Goal: Task Accomplishment & Management: Manage account settings

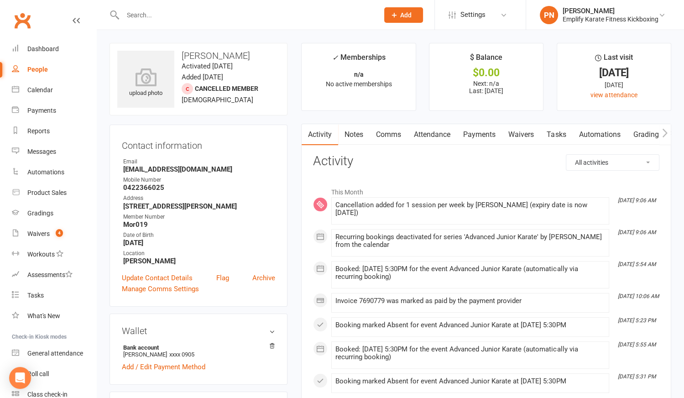
click at [181, 16] on input "text" at bounding box center [246, 15] width 252 height 13
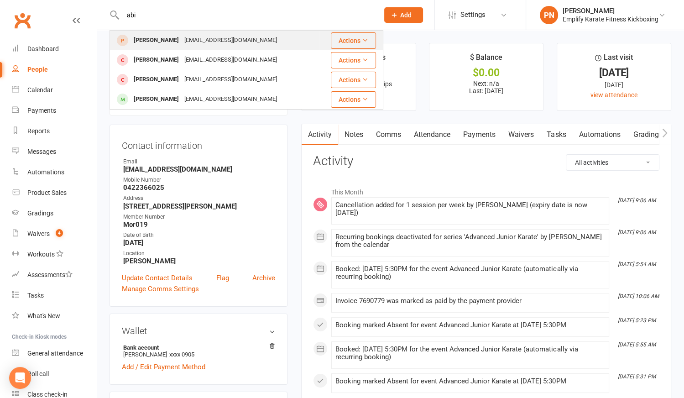
type input "abi"
click at [186, 42] on div "[EMAIL_ADDRESS][DOMAIN_NAME]" at bounding box center [231, 40] width 98 height 13
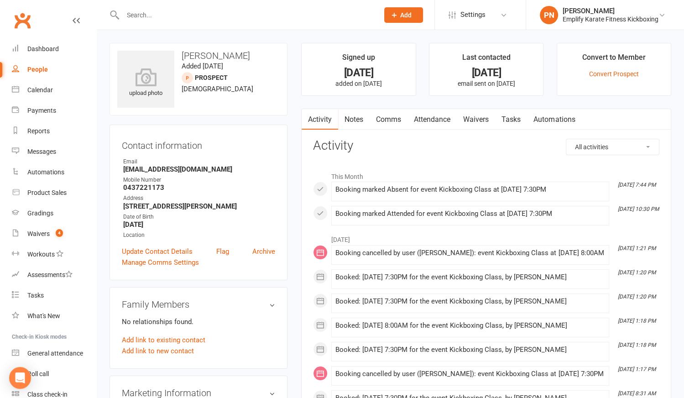
click at [436, 120] on link "Attendance" at bounding box center [432, 119] width 49 height 21
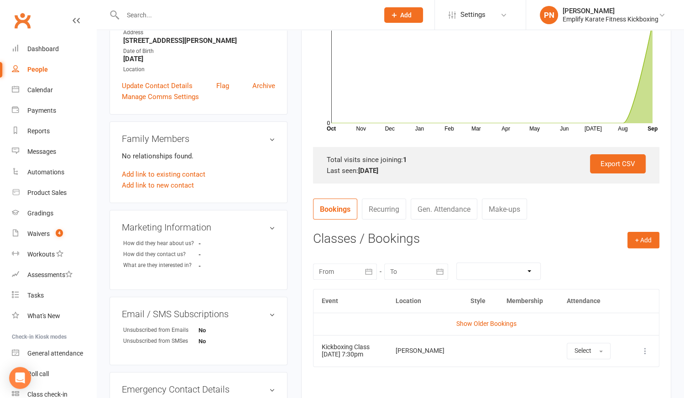
scroll to position [249, 0]
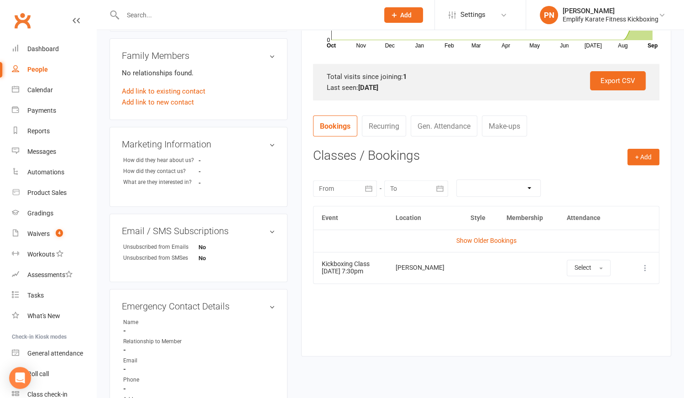
click at [484, 235] on td "Show Older Bookings" at bounding box center [487, 241] width 346 height 22
click at [36, 89] on div "Calendar" at bounding box center [40, 89] width 26 height 7
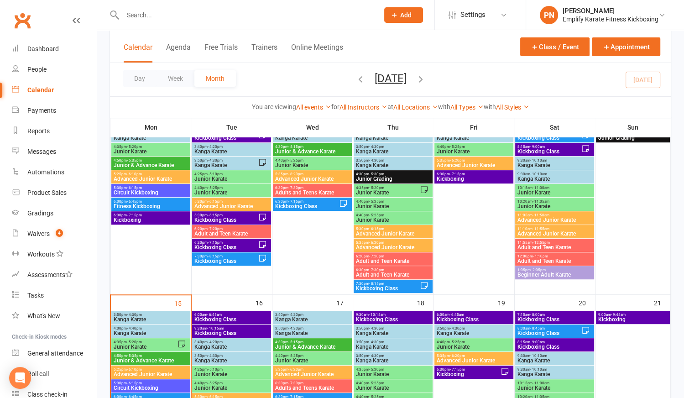
scroll to position [290, 0]
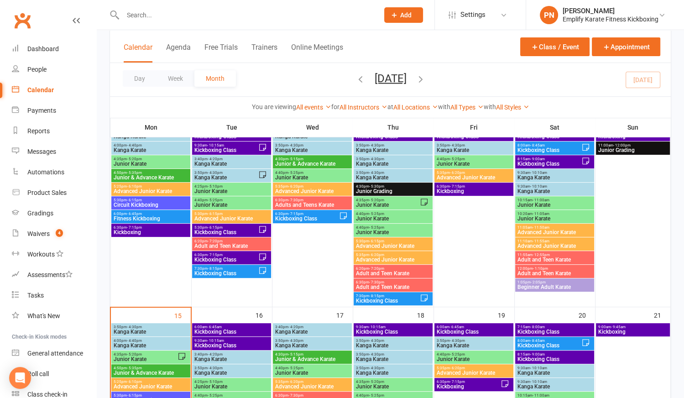
click at [230, 271] on span "Kickboxing Class" at bounding box center [226, 273] width 64 height 5
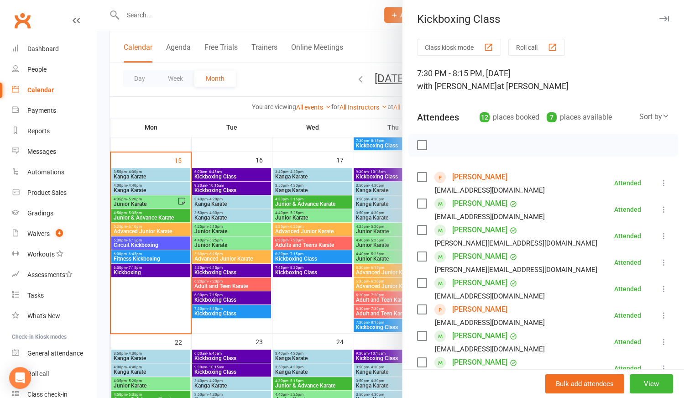
scroll to position [456, 0]
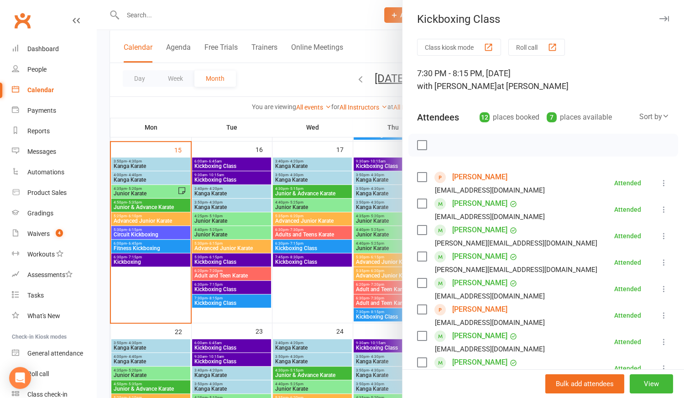
click at [244, 302] on div at bounding box center [391, 199] width 588 height 398
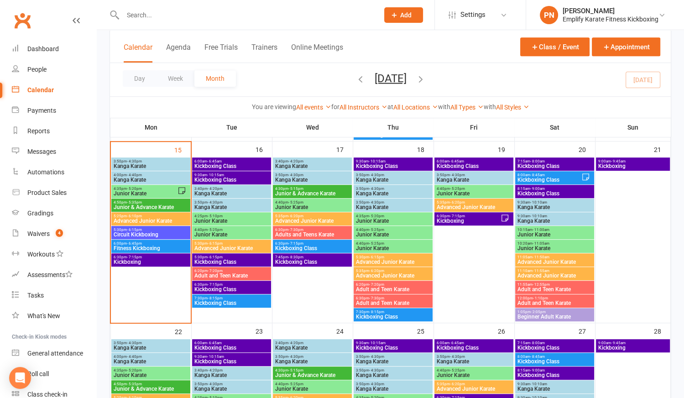
click at [245, 296] on span "7:30pm - 8:15pm" at bounding box center [231, 298] width 75 height 4
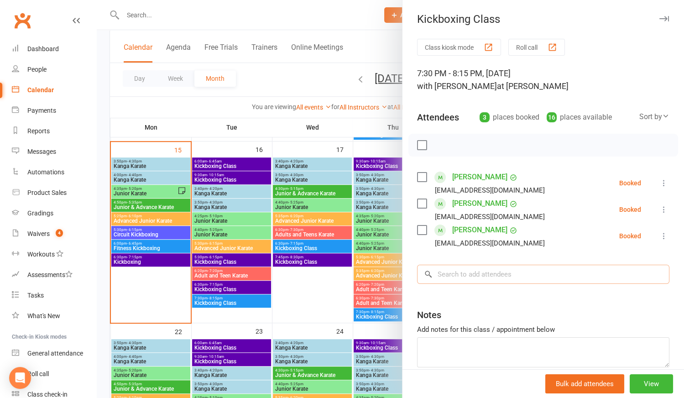
click at [452, 273] on input "search" at bounding box center [543, 274] width 252 height 19
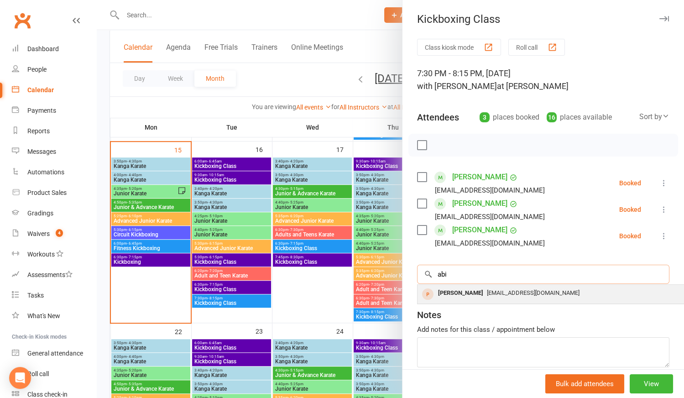
type input "abi"
click at [487, 292] on span "[EMAIL_ADDRESS][DOMAIN_NAME]" at bounding box center [533, 292] width 93 height 7
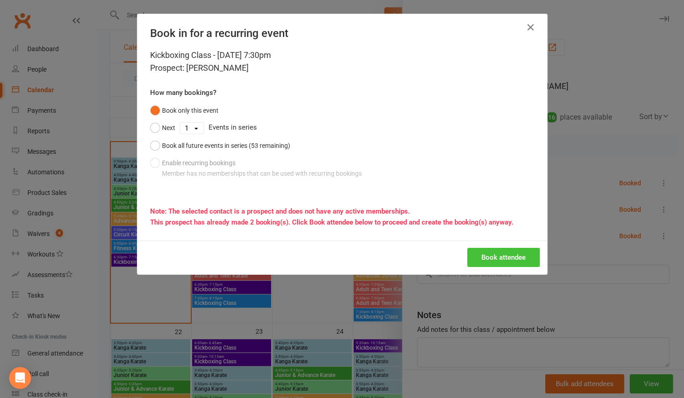
click at [511, 252] on button "Book attendee" at bounding box center [504, 257] width 73 height 19
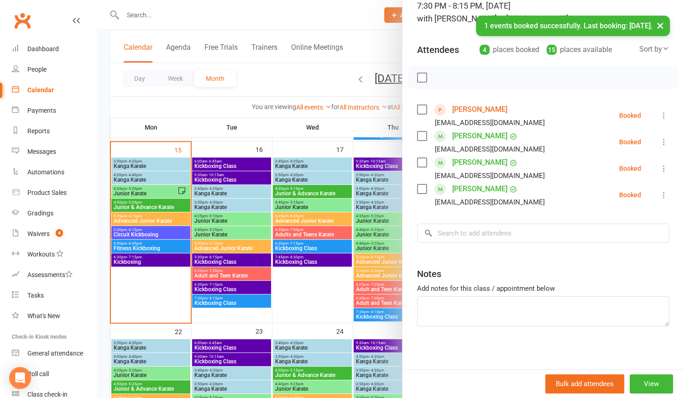
scroll to position [68, 0]
click at [438, 304] on textarea at bounding box center [543, 310] width 252 height 30
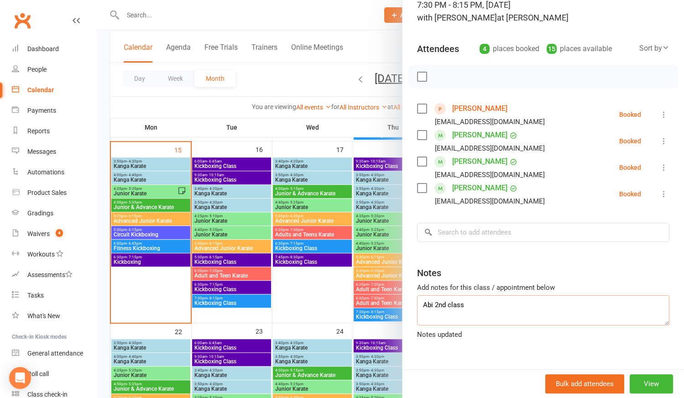
type textarea "Abi 2nd class"
click at [366, 293] on div at bounding box center [391, 199] width 588 height 398
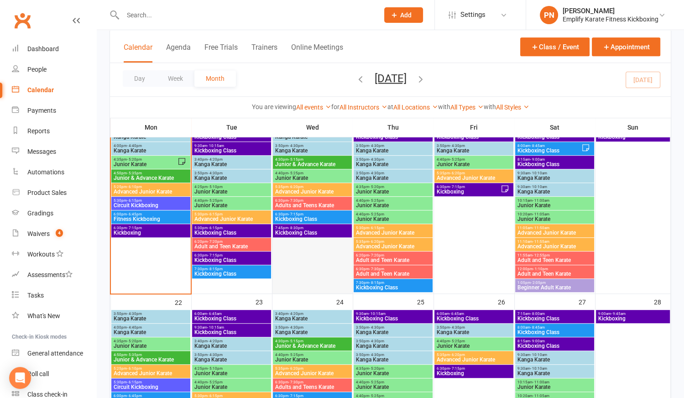
scroll to position [498, 0]
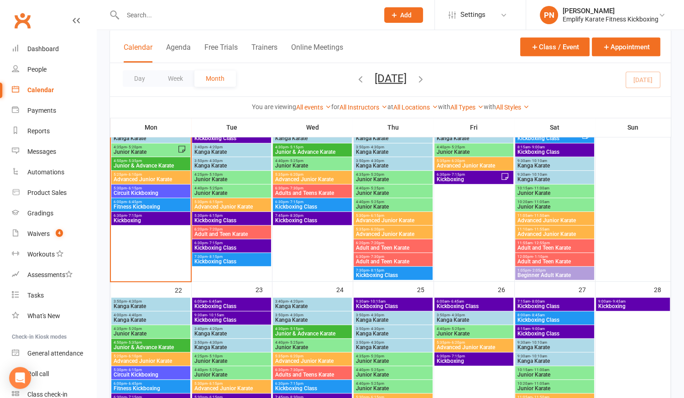
click at [246, 260] on span "Kickboxing Class" at bounding box center [231, 261] width 75 height 5
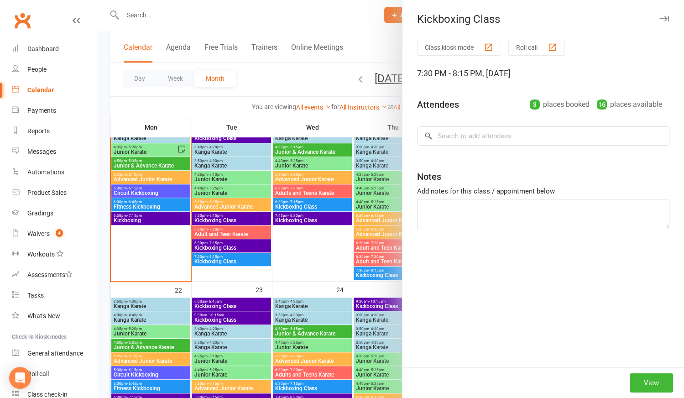
type textarea "Abi 2nd class"
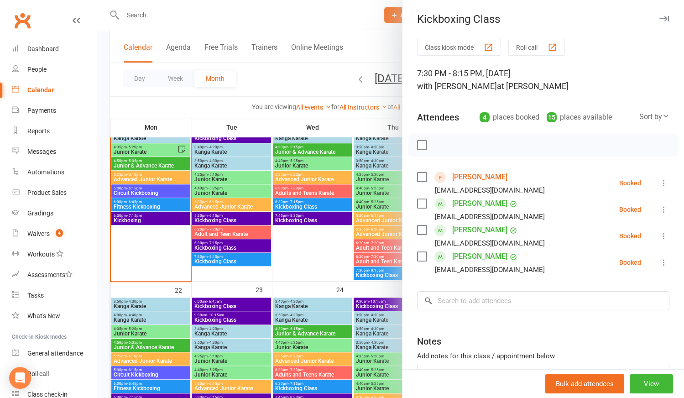
click at [330, 272] on div at bounding box center [391, 199] width 588 height 398
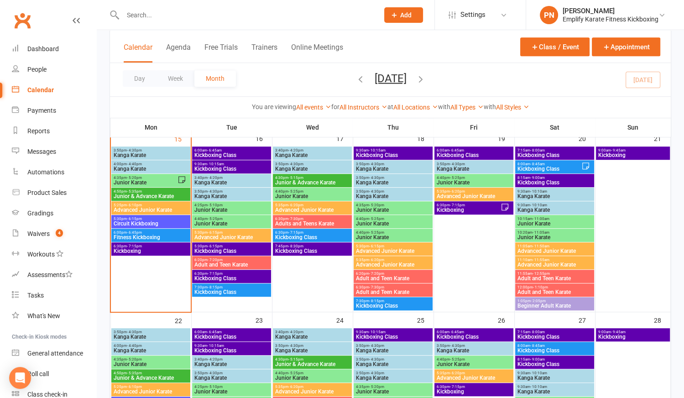
scroll to position [456, 0]
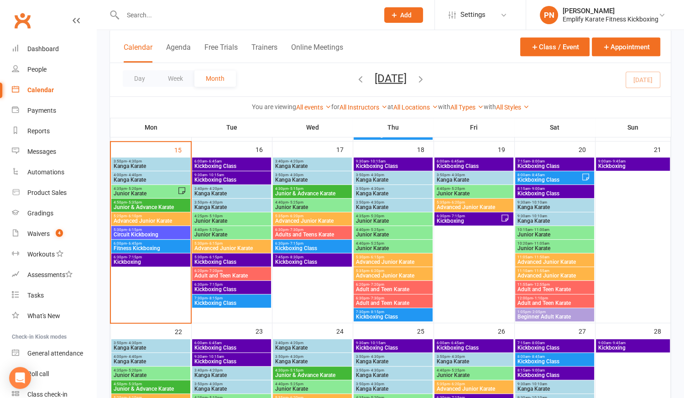
click at [389, 177] on span "Kanga Karate" at bounding box center [393, 179] width 75 height 5
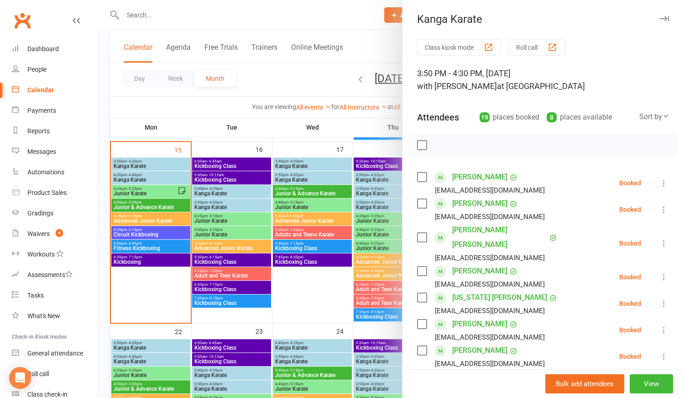
click at [387, 193] on div at bounding box center [391, 199] width 588 height 398
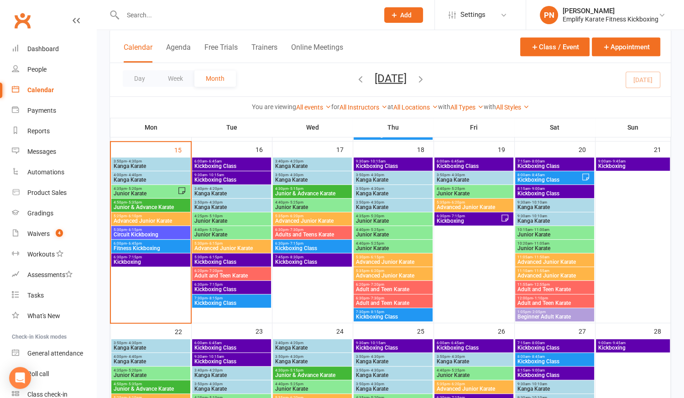
click at [387, 193] on span "Kanga Karate" at bounding box center [393, 193] width 75 height 5
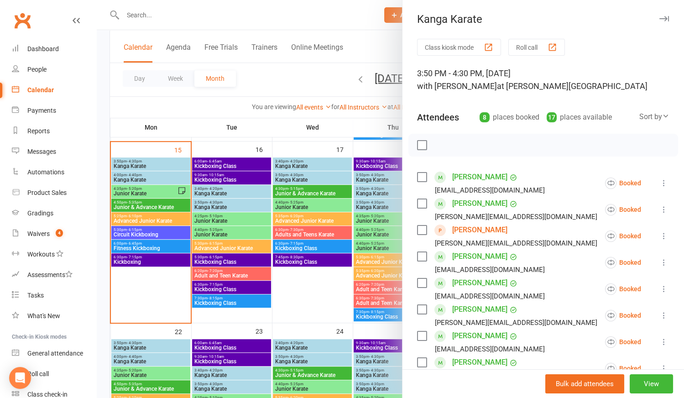
scroll to position [124, 0]
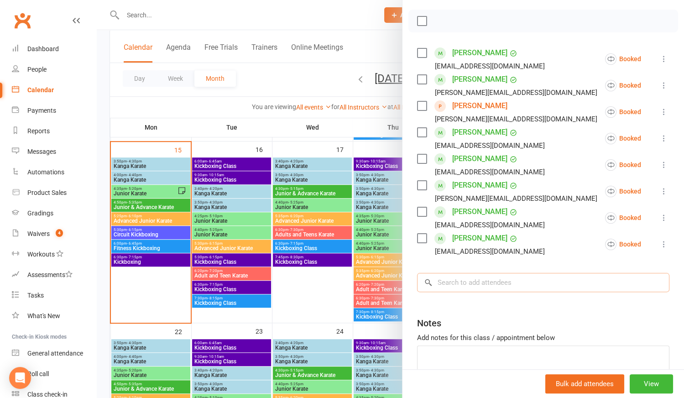
click at [479, 279] on input "search" at bounding box center [543, 282] width 252 height 19
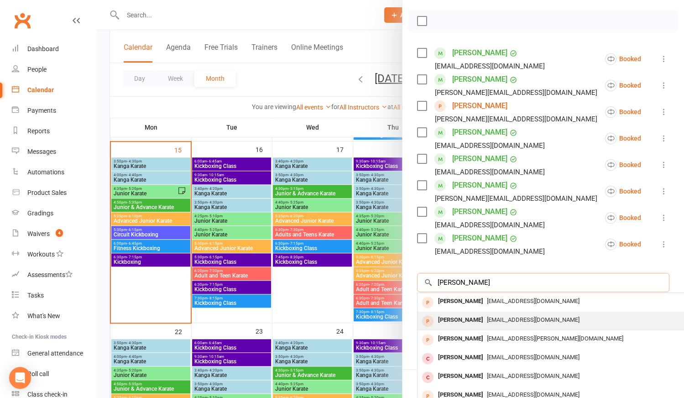
type input "[PERSON_NAME]"
click at [449, 319] on div "[PERSON_NAME]" at bounding box center [461, 320] width 53 height 13
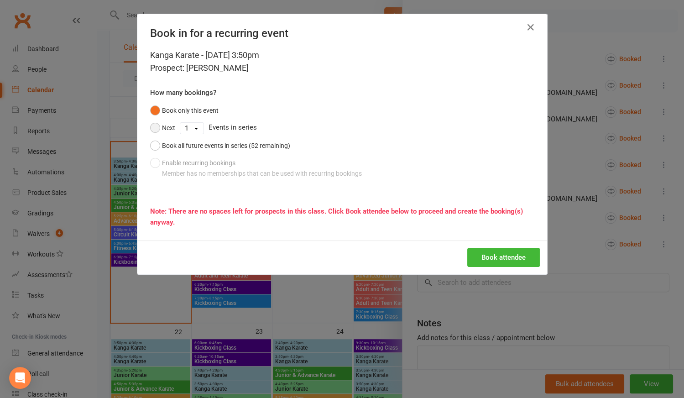
click at [156, 126] on button "Next" at bounding box center [162, 127] width 25 height 17
click at [193, 127] on select "1 2 3 4 5 6 7 8 9 10 11 12 13 14 15 16 17 18 19 20 21 22 23 24 25 26 27 28 29 3…" at bounding box center [191, 128] width 23 height 11
select select "4"
click at [180, 123] on select "1 2 3 4 5 6 7 8 9 10 11 12 13 14 15 16 17 18 19 20 21 22 23 24 25 26 27 28 29 3…" at bounding box center [191, 128] width 23 height 11
click at [479, 252] on button "Book attendee" at bounding box center [504, 257] width 73 height 19
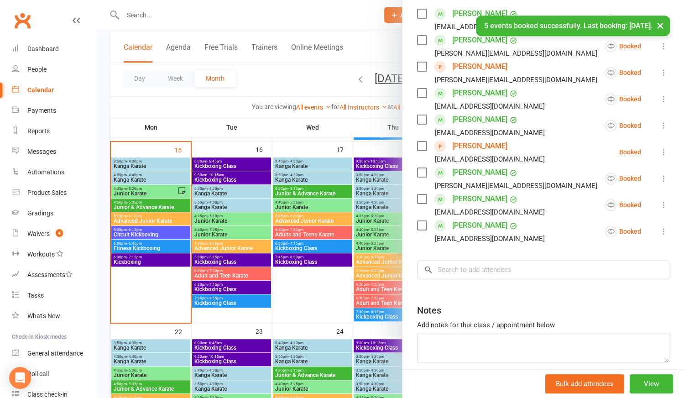
scroll to position [201, 0]
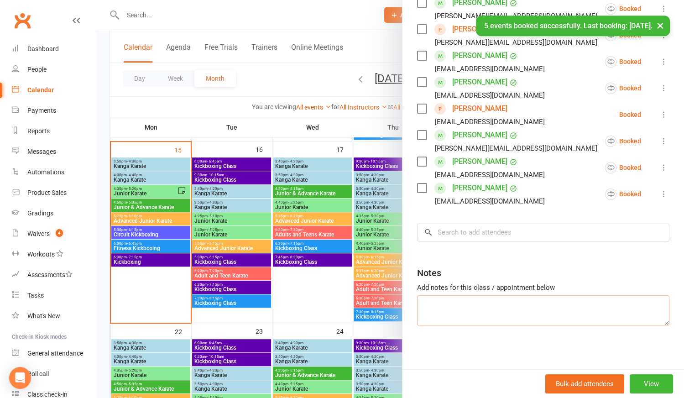
click at [438, 301] on textarea at bounding box center [543, 310] width 252 height 30
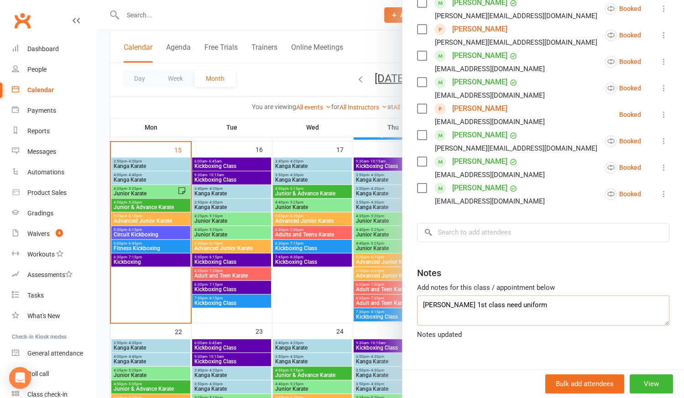
type textarea "[PERSON_NAME] 1st class need uniform"
click at [326, 294] on div at bounding box center [391, 199] width 588 height 398
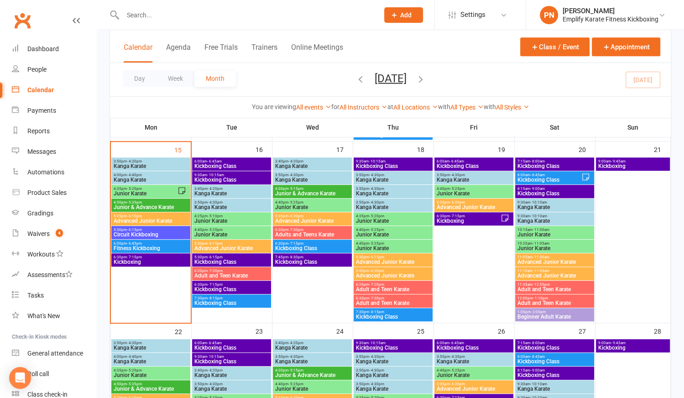
click at [210, 16] on input "text" at bounding box center [246, 15] width 252 height 13
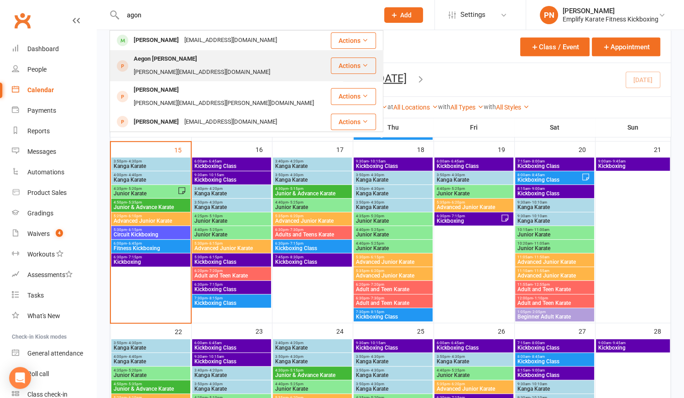
type input "agon"
click at [193, 66] on div "[PERSON_NAME][EMAIL_ADDRESS][DOMAIN_NAME]" at bounding box center [202, 72] width 142 height 13
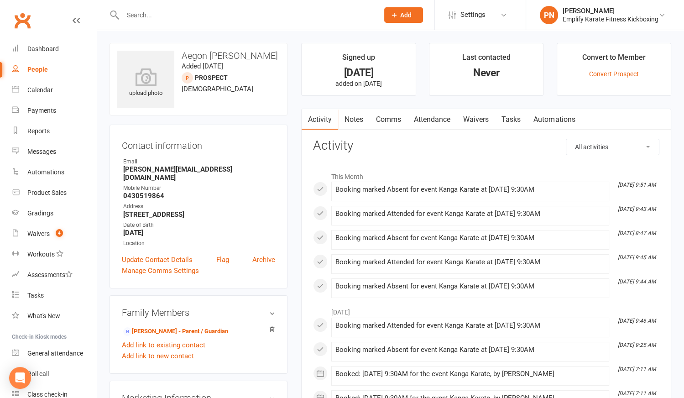
click at [444, 120] on link "Attendance" at bounding box center [432, 119] width 49 height 21
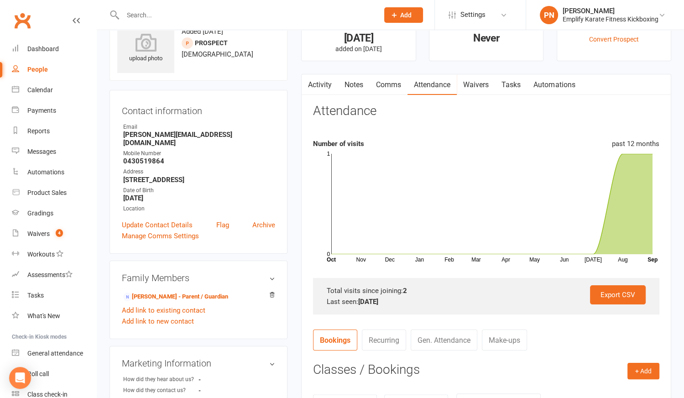
scroll to position [124, 0]
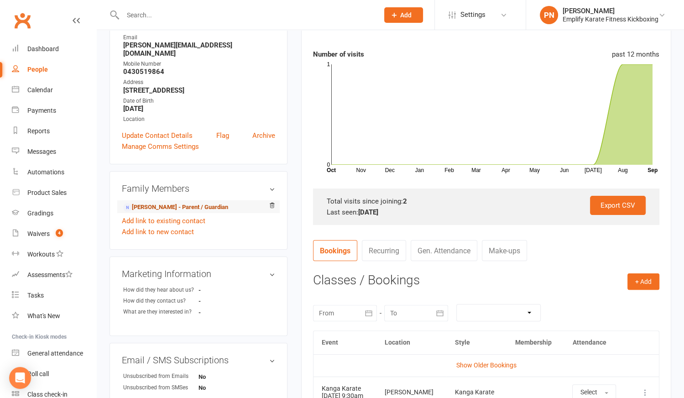
click at [177, 203] on link "[PERSON_NAME] - Parent / Guardian" at bounding box center [175, 208] width 105 height 10
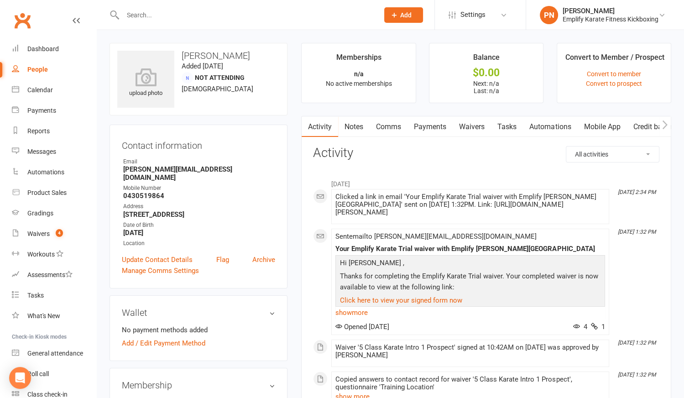
click at [479, 124] on link "Waivers" at bounding box center [472, 126] width 38 height 21
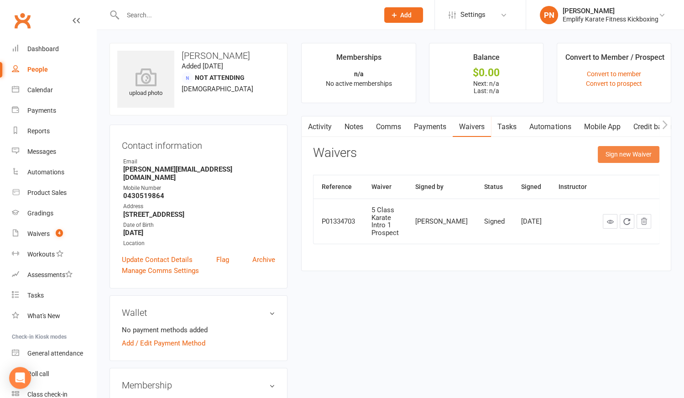
click at [615, 158] on button "Sign new Waiver" at bounding box center [629, 154] width 62 height 16
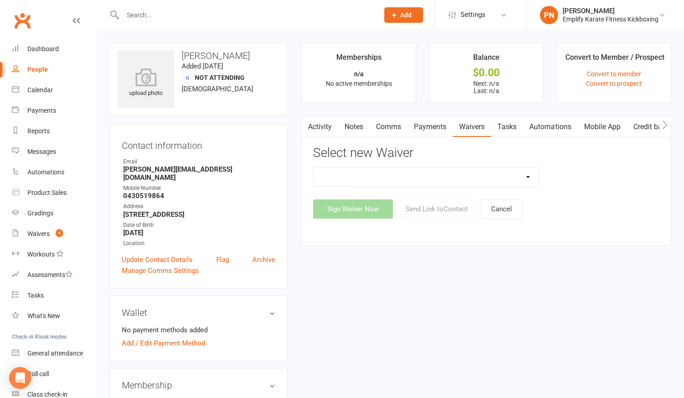
click at [460, 177] on select "3 Class Kickboxing Intro [PERSON_NAME] 3 Class Kickboxing Intro [PERSON_NAME] P…" at bounding box center [427, 177] width 226 height 18
select select "10459"
click at [314, 168] on select "3 Class Kickboxing Intro [PERSON_NAME] 3 Class Kickboxing Intro [PERSON_NAME] P…" at bounding box center [427, 177] width 226 height 18
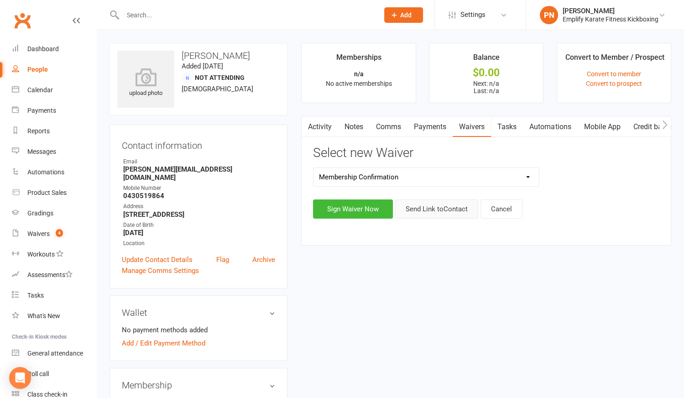
click at [426, 207] on button "Send Link to Contact" at bounding box center [436, 209] width 83 height 19
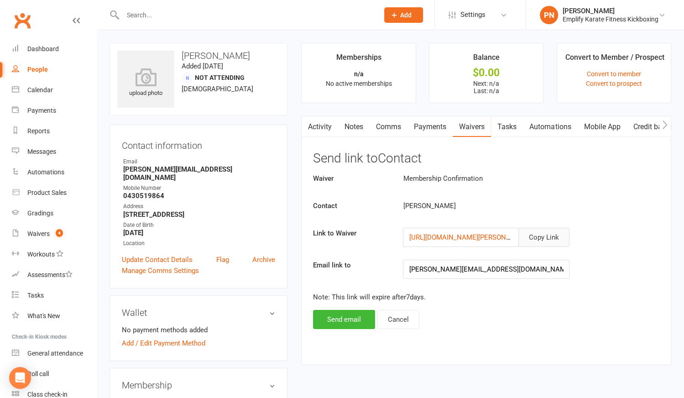
click at [554, 237] on button "Copy Link" at bounding box center [544, 237] width 51 height 19
click at [186, 15] on input "text" at bounding box center [246, 15] width 252 height 13
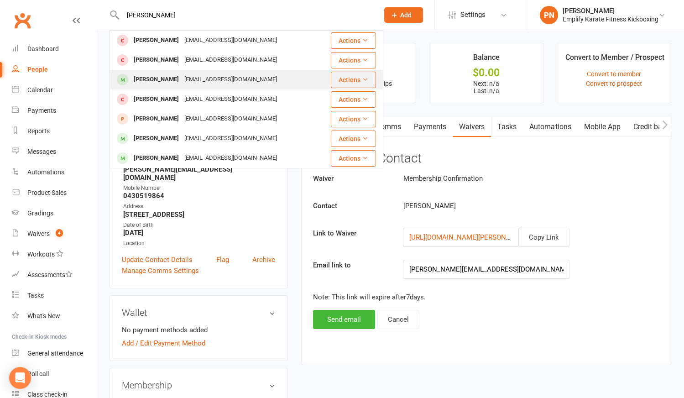
type input "[PERSON_NAME]"
click at [207, 82] on div "[EMAIL_ADDRESS][DOMAIN_NAME]" at bounding box center [231, 79] width 98 height 13
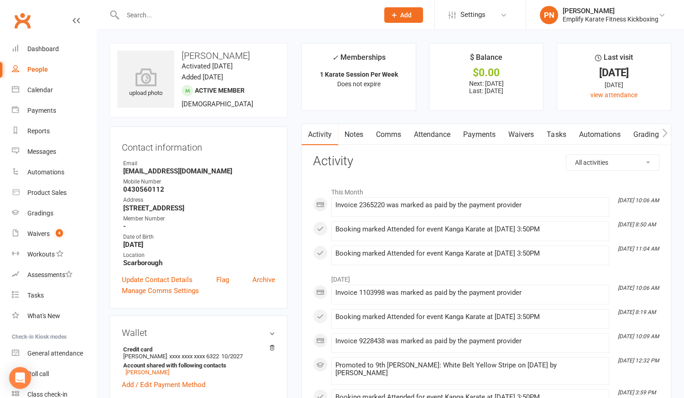
click at [478, 134] on link "Payments" at bounding box center [479, 134] width 45 height 21
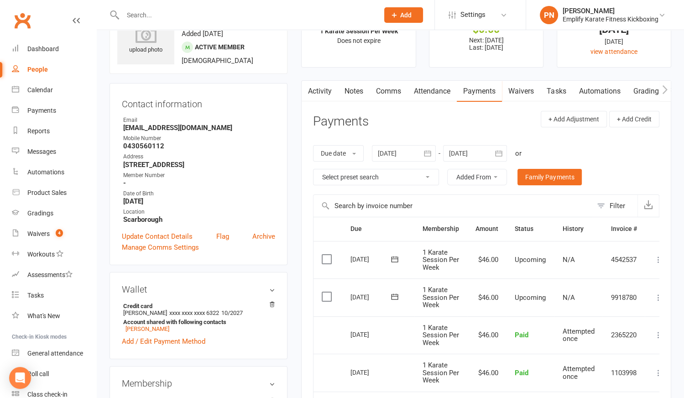
scroll to position [124, 0]
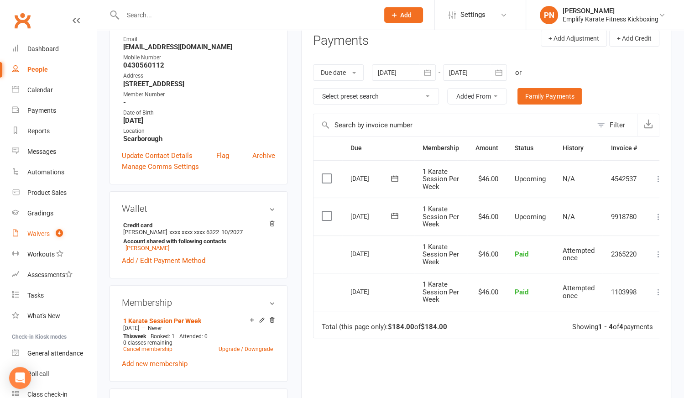
click at [33, 231] on div "Waivers" at bounding box center [38, 233] width 22 height 7
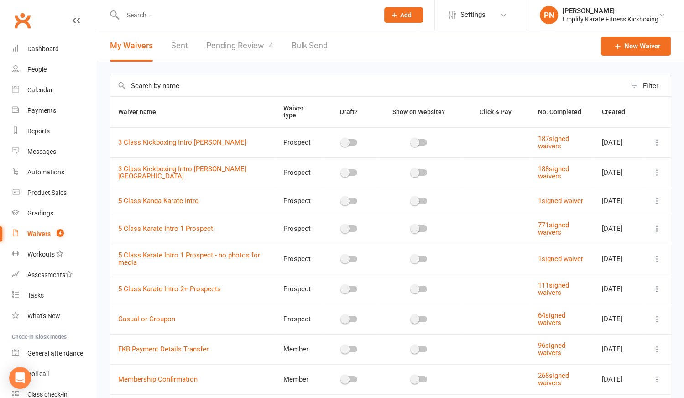
click at [232, 43] on link "Pending Review 4" at bounding box center [239, 46] width 67 height 32
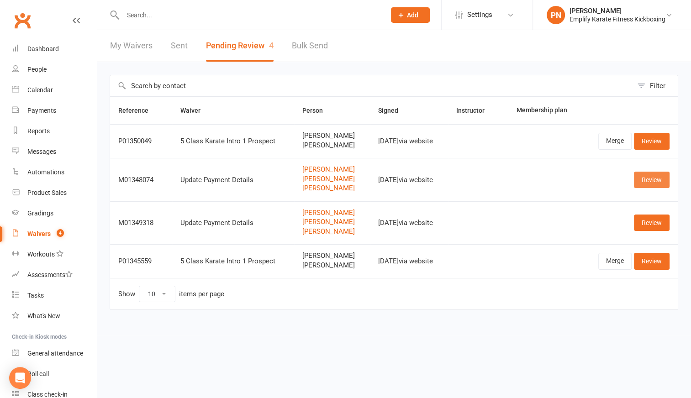
click at [653, 174] on link "Review" at bounding box center [652, 180] width 36 height 16
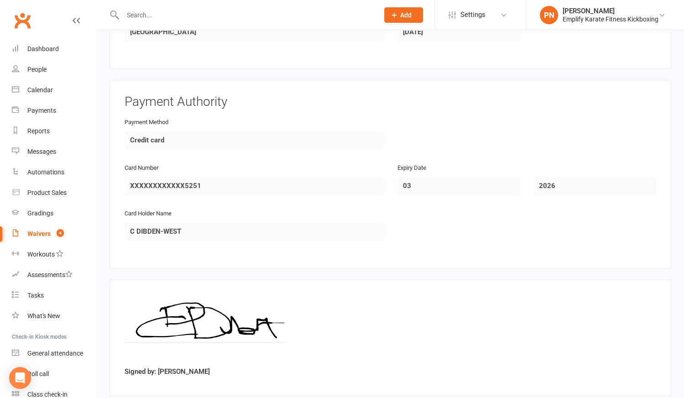
scroll to position [1050, 0]
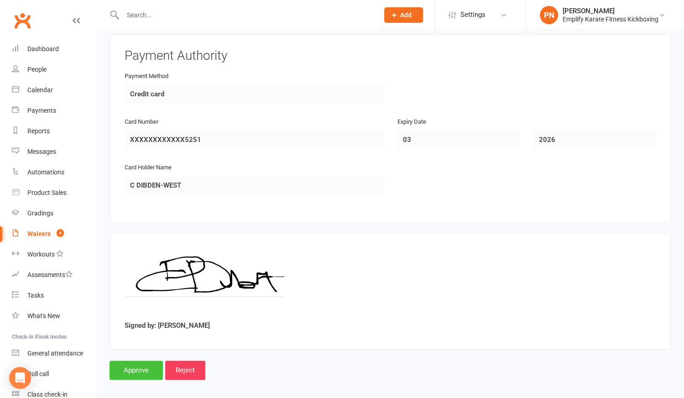
click at [147, 361] on input "Approve" at bounding box center [136, 370] width 53 height 19
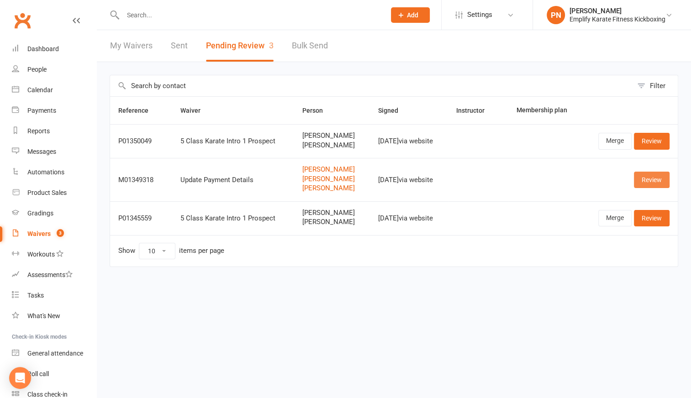
click at [652, 183] on link "Review" at bounding box center [652, 180] width 36 height 16
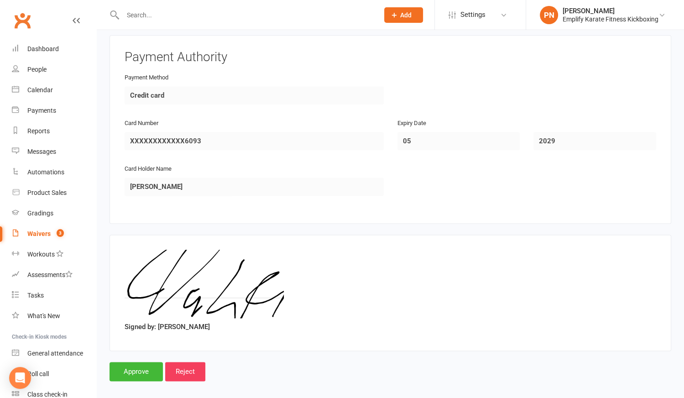
scroll to position [1050, 0]
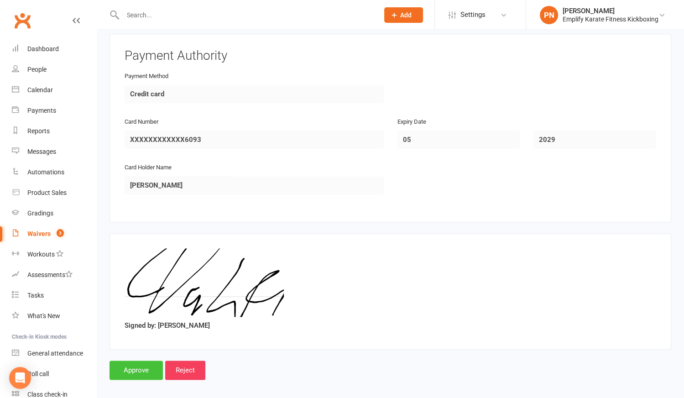
click at [151, 364] on input "Approve" at bounding box center [136, 370] width 53 height 19
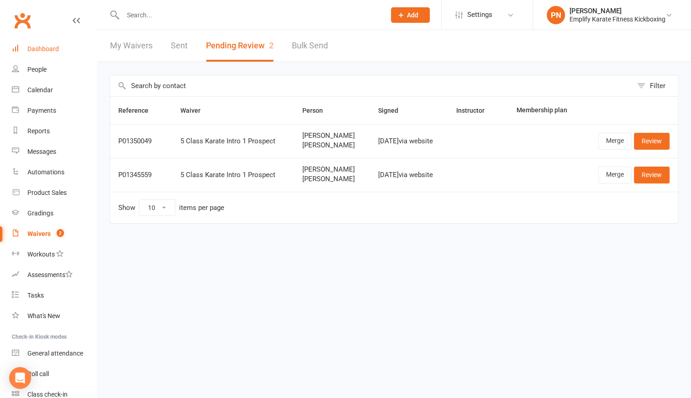
click at [48, 46] on div "Dashboard" at bounding box center [43, 48] width 32 height 7
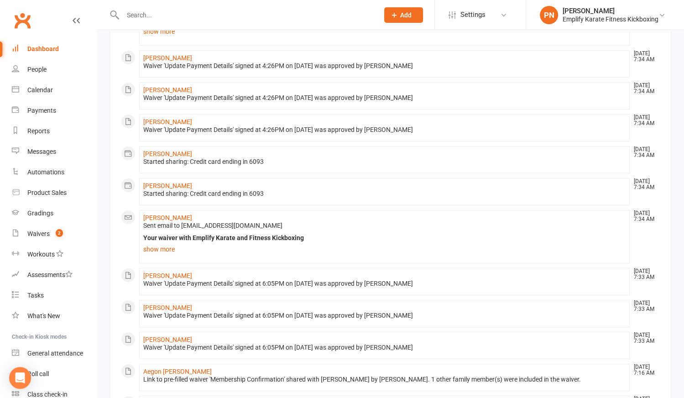
scroll to position [166, 0]
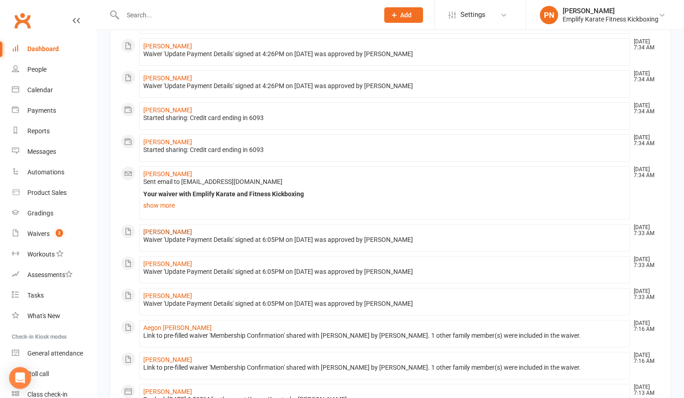
click at [147, 228] on link "[PERSON_NAME]" at bounding box center [167, 231] width 49 height 7
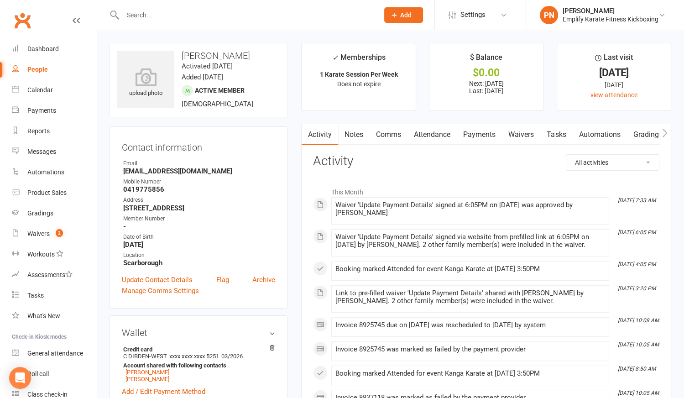
click at [486, 137] on link "Payments" at bounding box center [479, 134] width 45 height 21
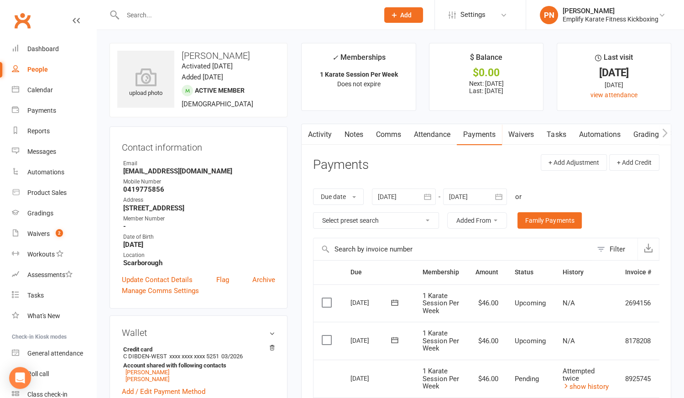
click at [163, 19] on input "text" at bounding box center [246, 15] width 252 height 13
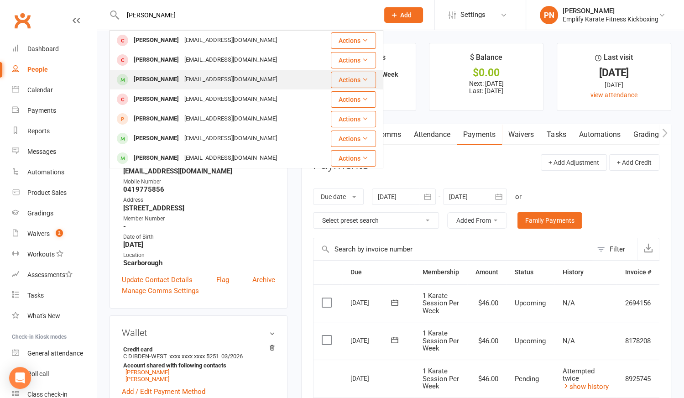
type input "[PERSON_NAME]"
click at [182, 81] on div "[EMAIL_ADDRESS][DOMAIN_NAME]" at bounding box center [231, 79] width 98 height 13
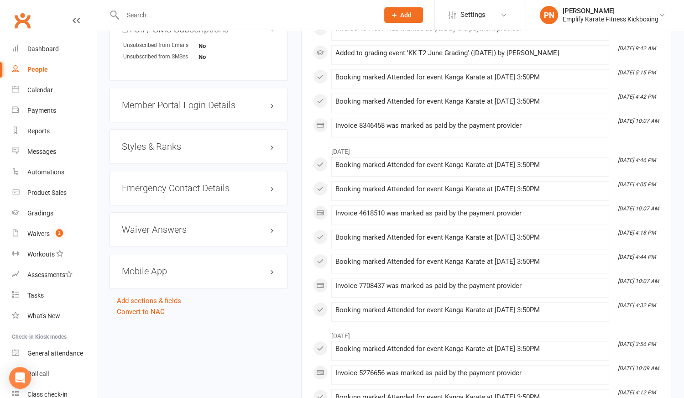
scroll to position [539, 0]
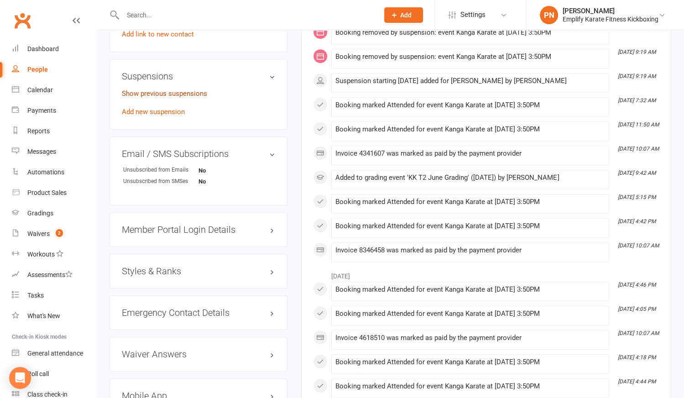
click at [147, 91] on link "Show previous suspensions" at bounding box center [164, 93] width 85 height 8
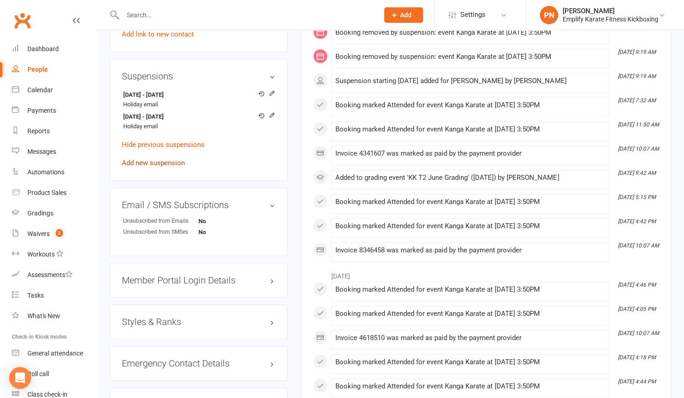
click at [138, 160] on link "Add new suspension" at bounding box center [153, 163] width 63 height 8
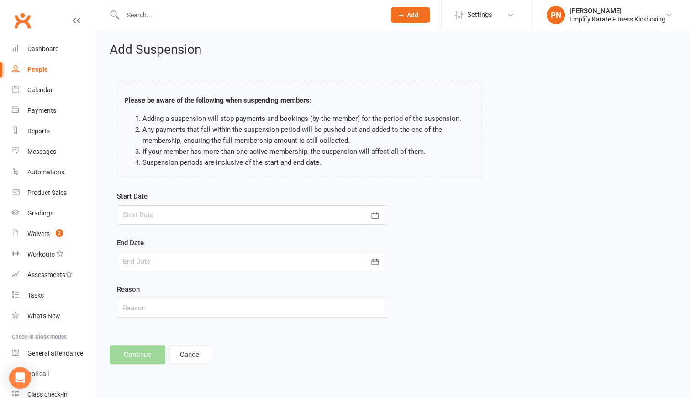
click at [182, 217] on div at bounding box center [252, 214] width 270 height 19
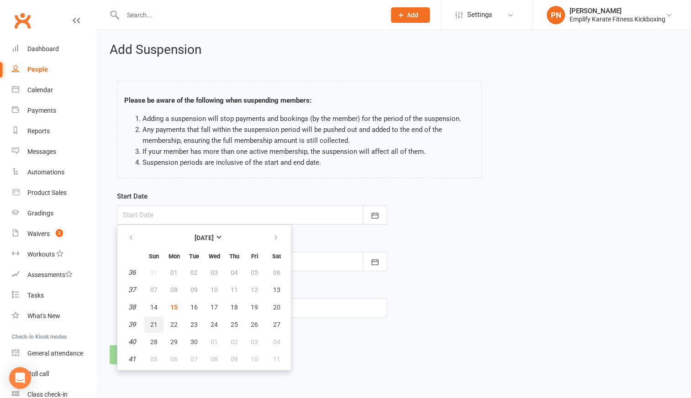
click at [152, 322] on span "21" at bounding box center [153, 324] width 7 height 7
type input "[DATE]"
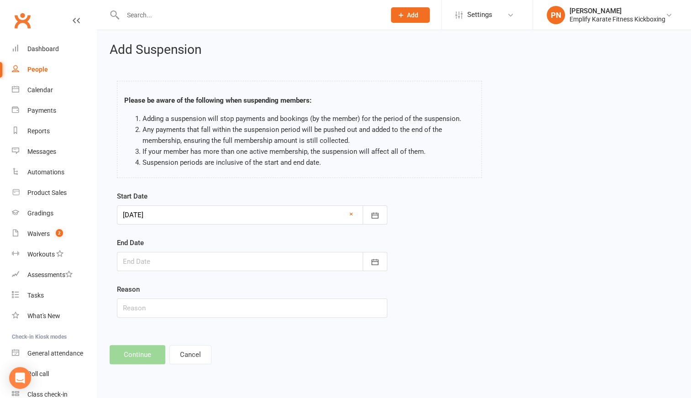
click at [154, 255] on div at bounding box center [252, 261] width 270 height 19
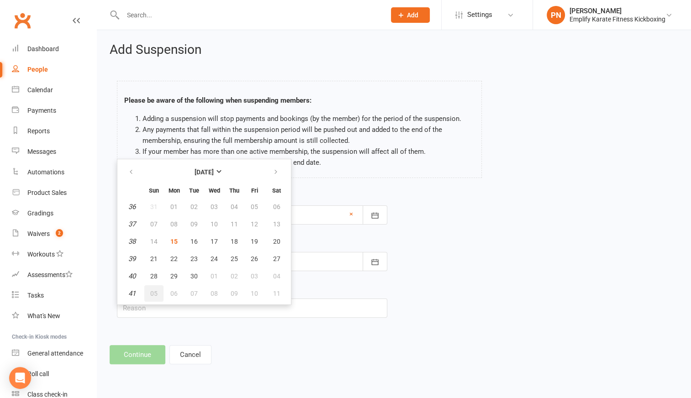
click at [156, 294] on span "05" at bounding box center [153, 293] width 7 height 7
type input "[DATE]"
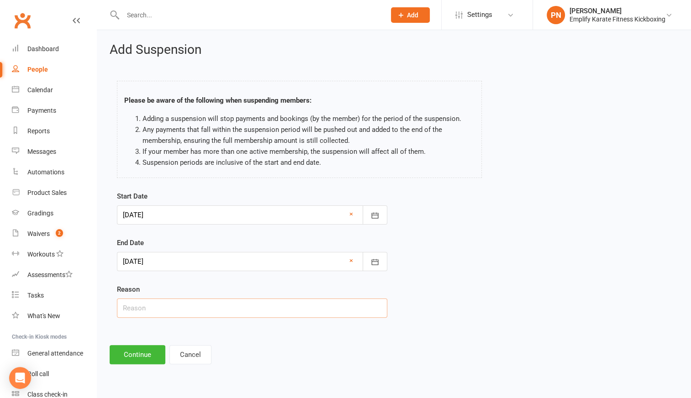
click at [156, 309] on input "text" at bounding box center [252, 308] width 270 height 19
type input "Holiday email"
click at [153, 355] on button "Continue" at bounding box center [138, 354] width 56 height 19
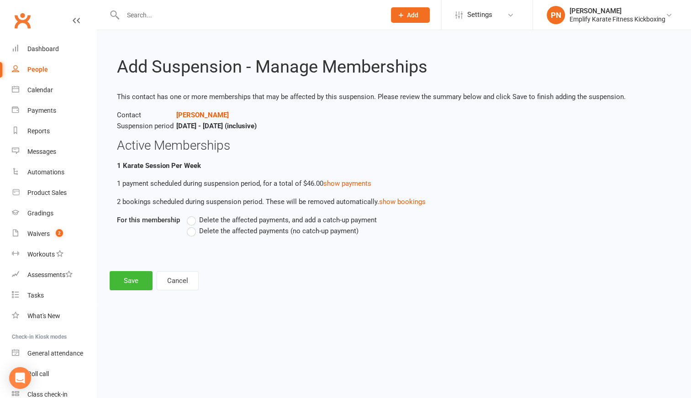
click at [191, 231] on label "Delete the affected payments (no catch-up payment)" at bounding box center [273, 231] width 172 height 11
click at [191, 226] on input "Delete the affected payments (no catch-up payment)" at bounding box center [190, 226] width 6 height 0
click at [137, 280] on button "Save" at bounding box center [131, 280] width 43 height 19
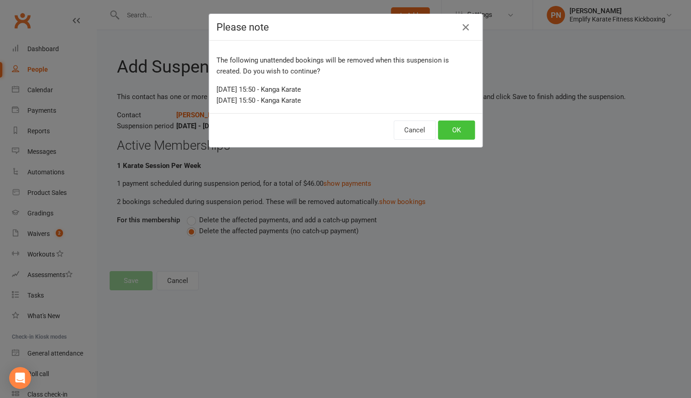
click at [456, 128] on button "OK" at bounding box center [456, 130] width 37 height 19
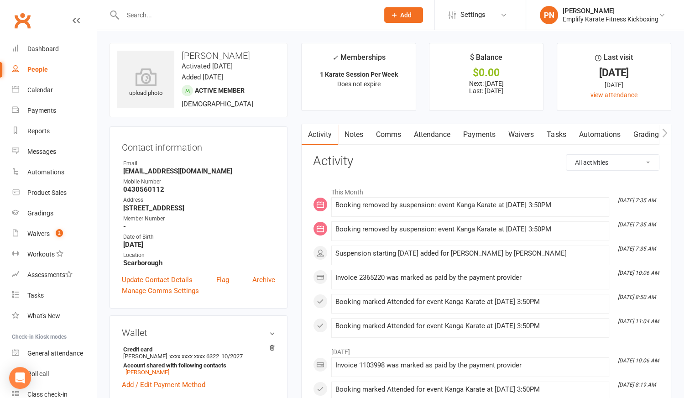
click at [493, 134] on link "Payments" at bounding box center [479, 134] width 45 height 21
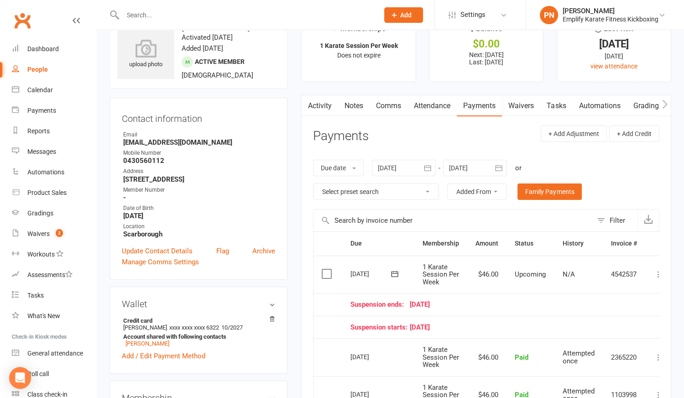
scroll to position [41, 0]
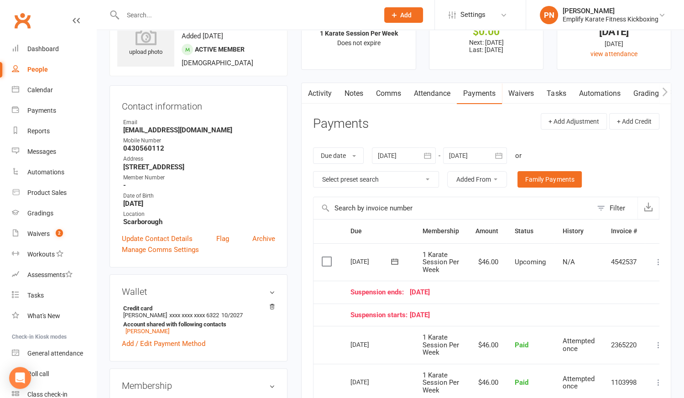
click at [474, 154] on div at bounding box center [475, 155] width 64 height 16
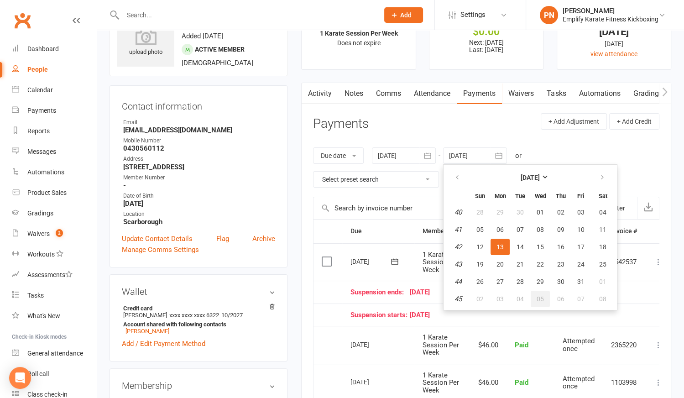
click at [549, 294] on button "05" at bounding box center [540, 299] width 19 height 16
type input "[DATE]"
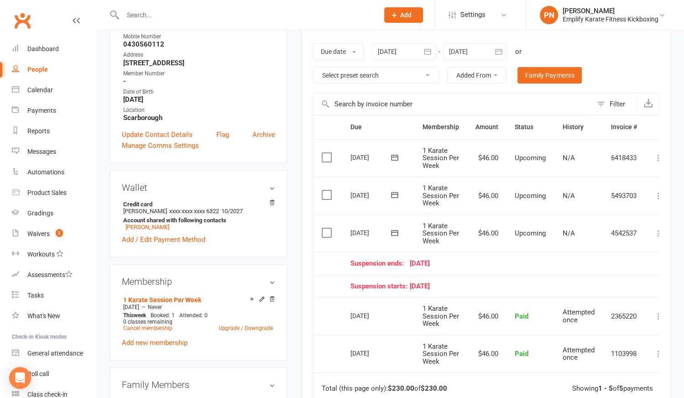
scroll to position [166, 0]
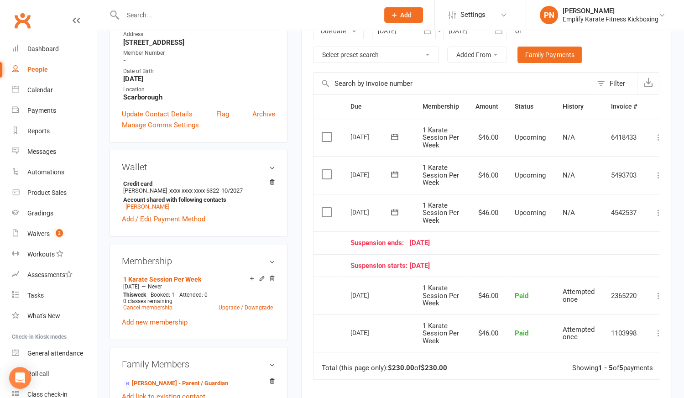
click at [159, 13] on input "text" at bounding box center [246, 15] width 252 height 13
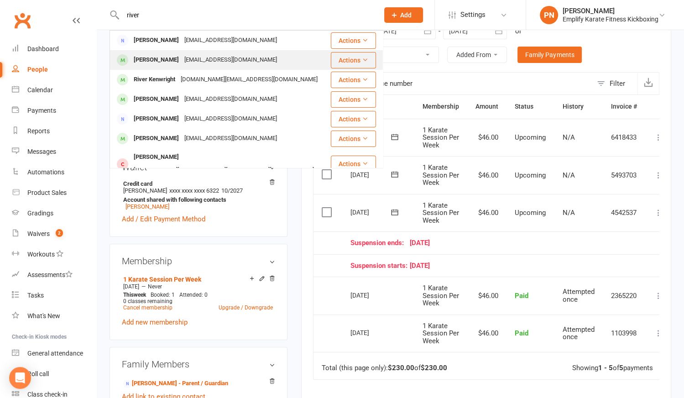
type input "river"
click at [164, 56] on div "[PERSON_NAME]" at bounding box center [156, 59] width 51 height 13
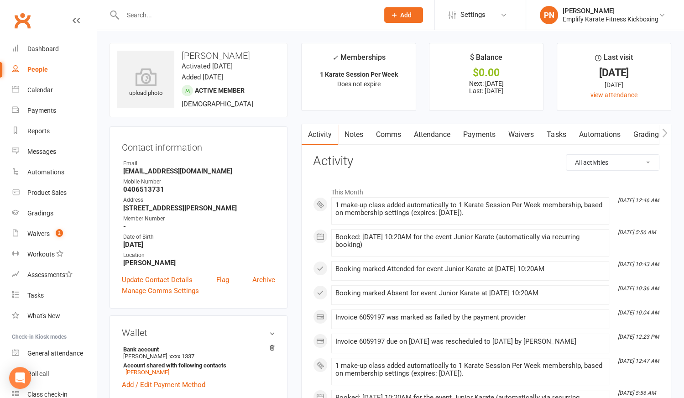
click at [487, 137] on link "Payments" at bounding box center [479, 134] width 45 height 21
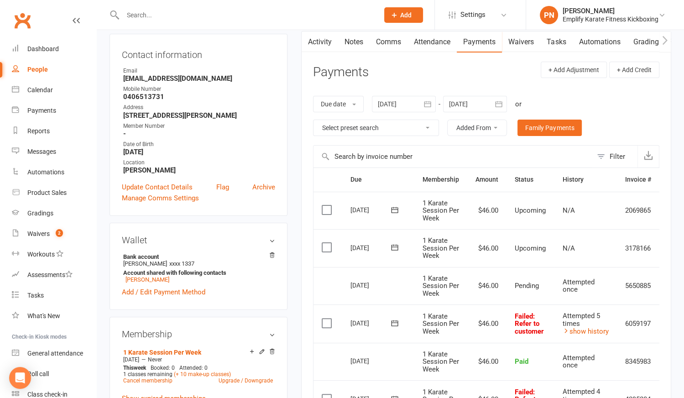
scroll to position [124, 0]
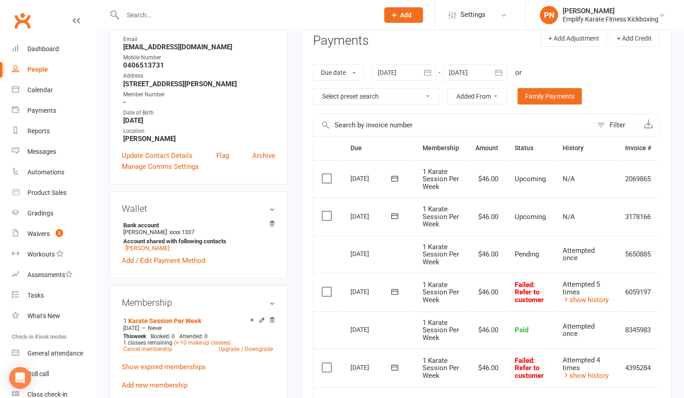
click at [400, 236] on td "[DATE]" at bounding box center [378, 255] width 72 height 38
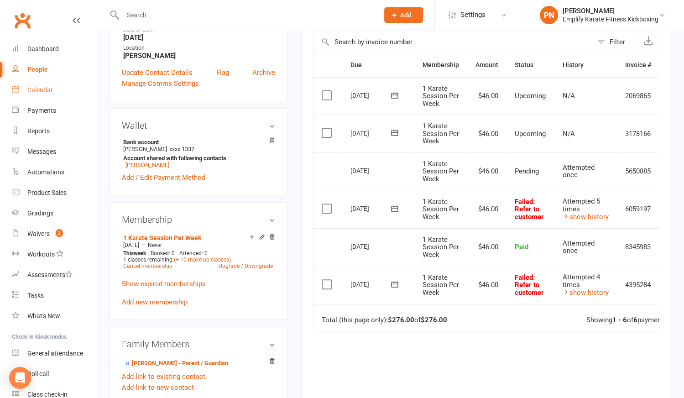
click at [47, 94] on div "Calendar" at bounding box center [40, 89] width 26 height 7
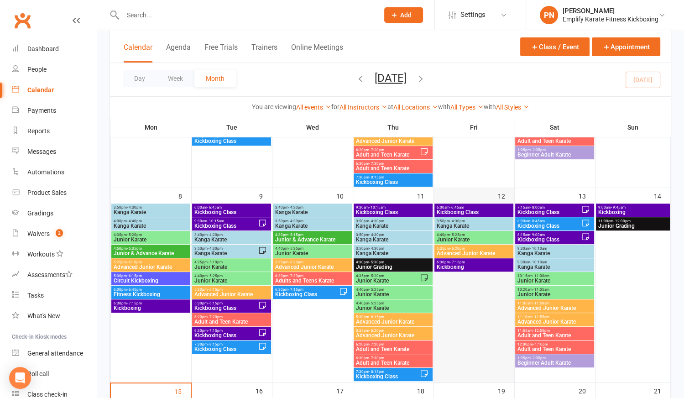
scroll to position [166, 0]
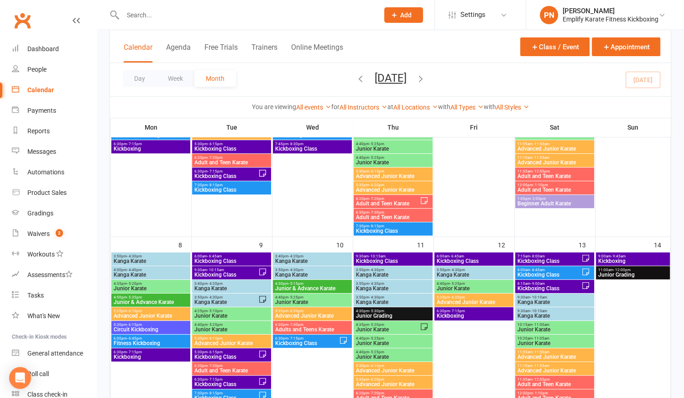
click at [552, 258] on span "Kickboxing Class" at bounding box center [549, 260] width 64 height 5
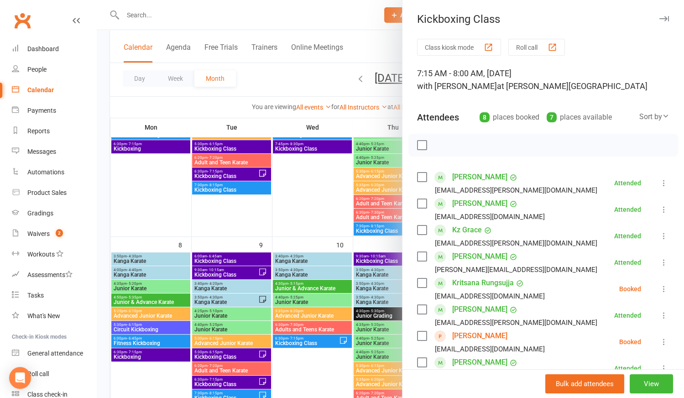
scroll to position [83, 0]
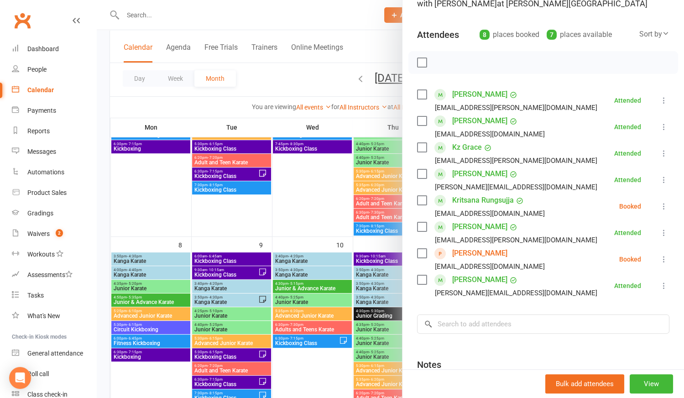
click at [332, 208] on div at bounding box center [391, 199] width 588 height 398
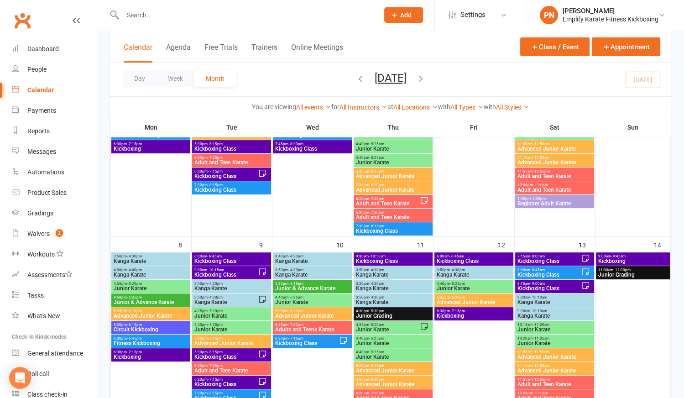
click at [225, 16] on input "text" at bounding box center [246, 15] width 252 height 13
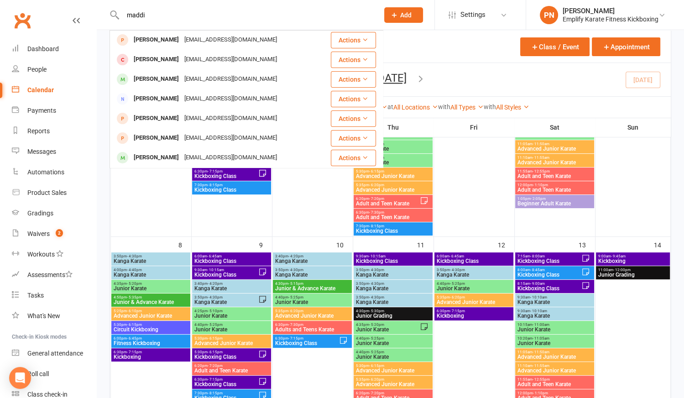
scroll to position [216, 0]
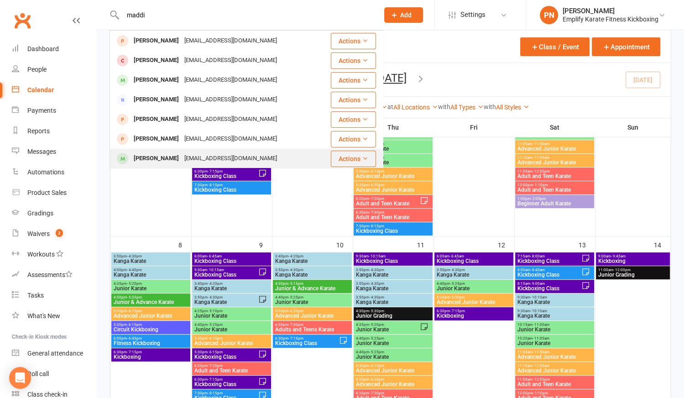
type input "maddi"
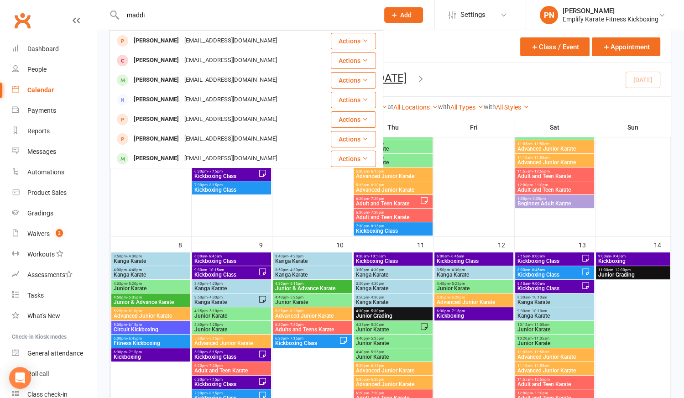
click at [152, 158] on div "[PERSON_NAME]" at bounding box center [156, 158] width 51 height 13
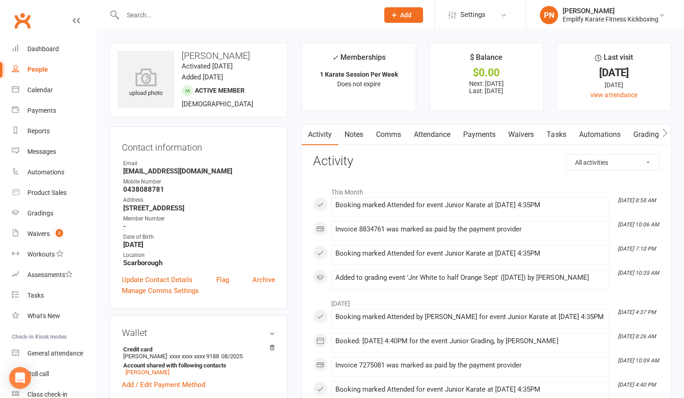
click at [489, 134] on link "Payments" at bounding box center [479, 134] width 45 height 21
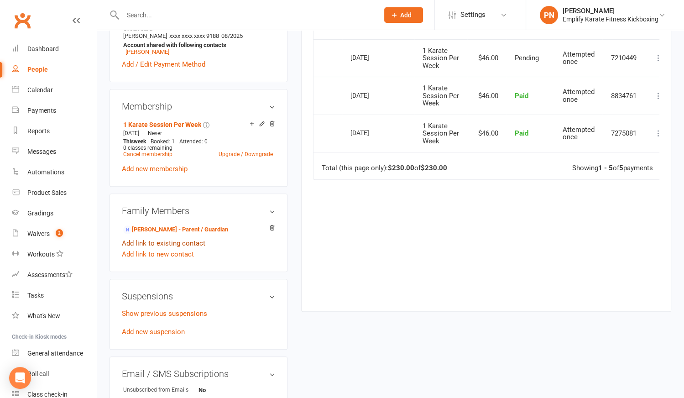
scroll to position [332, 0]
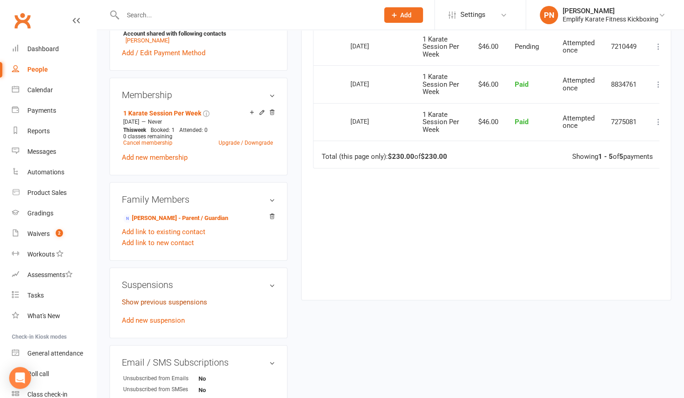
click at [173, 301] on link "Show previous suspensions" at bounding box center [164, 302] width 85 height 8
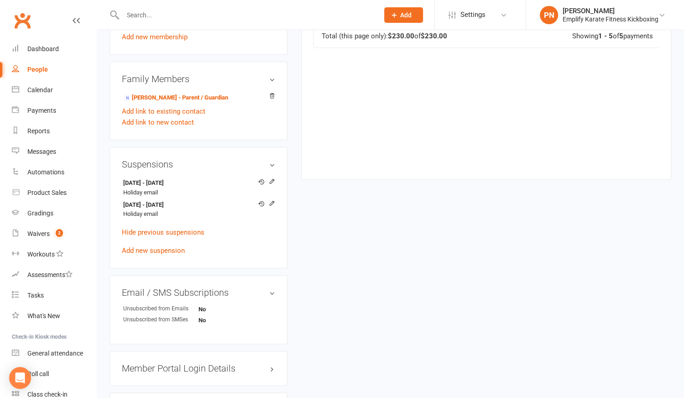
scroll to position [456, 0]
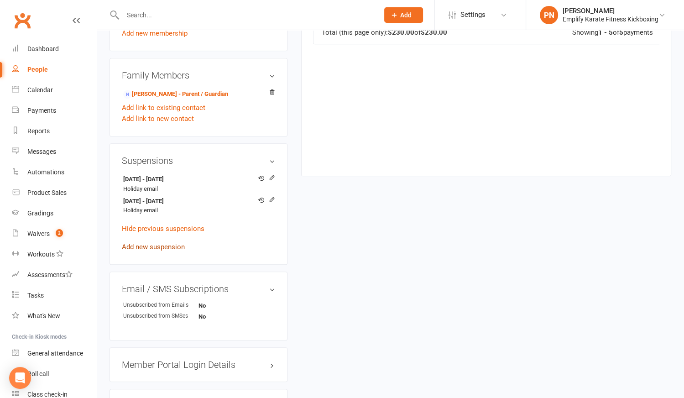
click at [155, 247] on link "Add new suspension" at bounding box center [153, 247] width 63 height 8
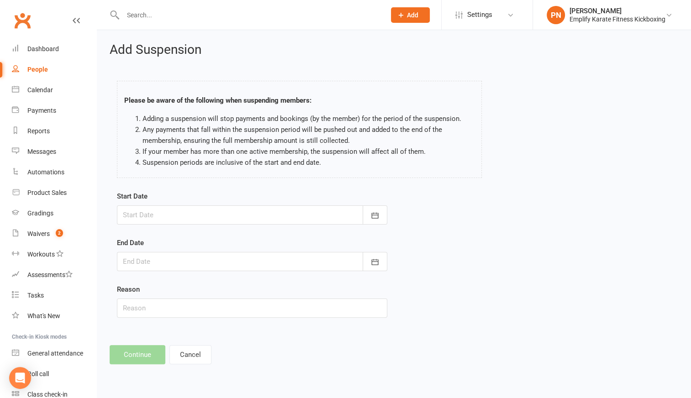
click at [155, 211] on div at bounding box center [252, 214] width 270 height 19
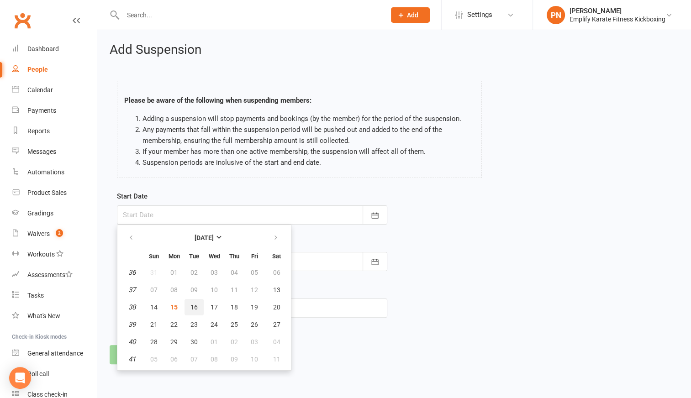
click at [193, 309] on span "16" at bounding box center [193, 307] width 7 height 7
type input "[DATE]"
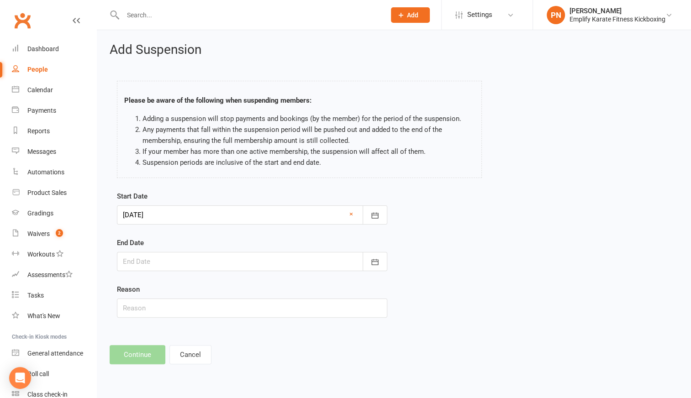
click at [168, 261] on div at bounding box center [252, 261] width 270 height 19
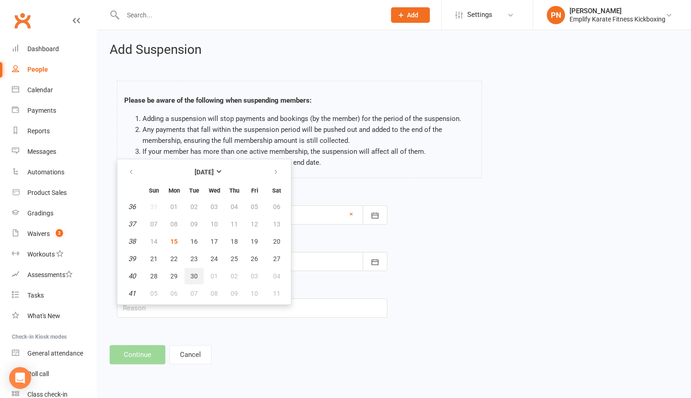
click at [193, 273] on span "30" at bounding box center [193, 276] width 7 height 7
type input "[DATE]"
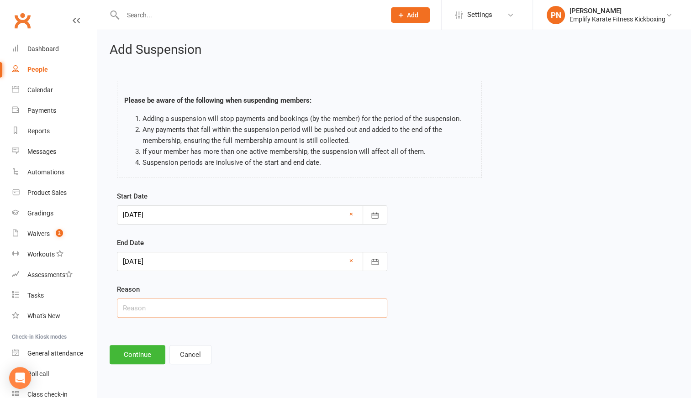
click at [178, 308] on input "text" at bounding box center [252, 308] width 270 height 19
type input "Holiday email"
click at [131, 354] on button "Continue" at bounding box center [138, 354] width 56 height 19
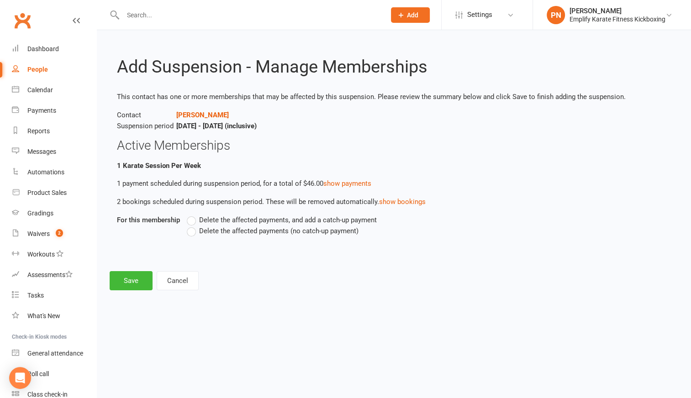
click at [193, 231] on label "Delete the affected payments (no catch-up payment)" at bounding box center [273, 231] width 172 height 11
click at [193, 226] on input "Delete the affected payments (no catch-up payment)" at bounding box center [190, 226] width 6 height 0
click at [131, 277] on button "Save" at bounding box center [131, 280] width 43 height 19
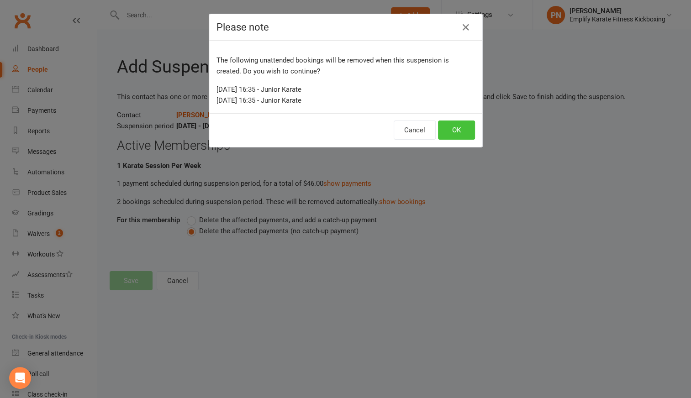
click at [443, 131] on button "OK" at bounding box center [456, 130] width 37 height 19
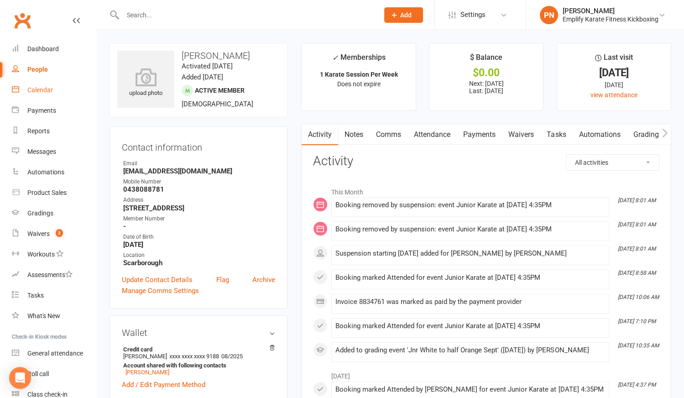
click at [42, 87] on div "Calendar" at bounding box center [40, 89] width 26 height 7
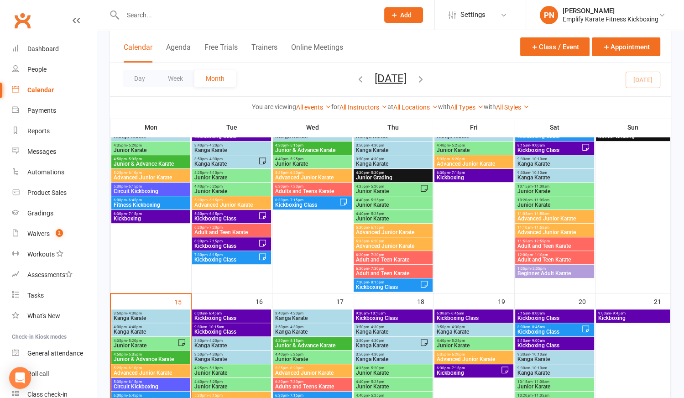
scroll to position [456, 0]
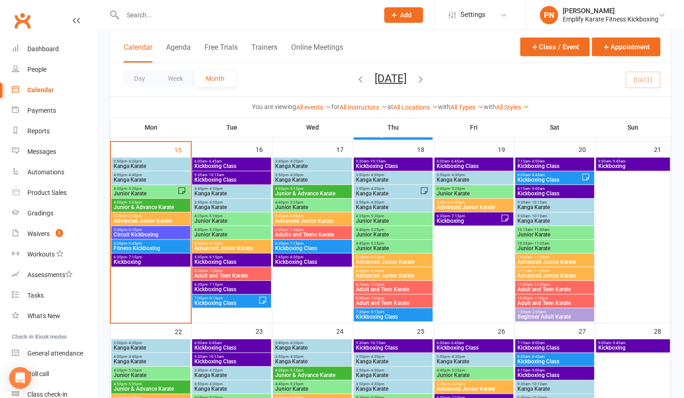
click at [149, 174] on span "4:00pm - 4:40pm" at bounding box center [150, 175] width 75 height 4
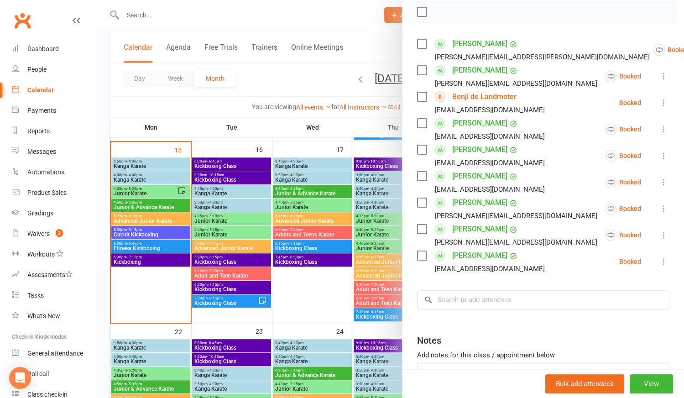
scroll to position [201, 0]
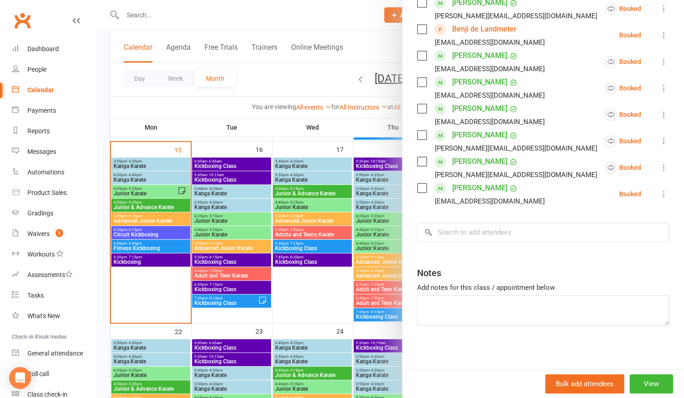
click at [329, 292] on div at bounding box center [391, 199] width 588 height 398
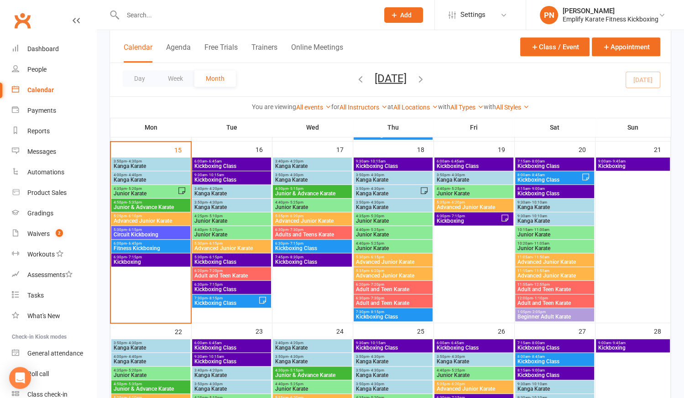
click at [305, 163] on span "Kanga Karate" at bounding box center [312, 165] width 75 height 5
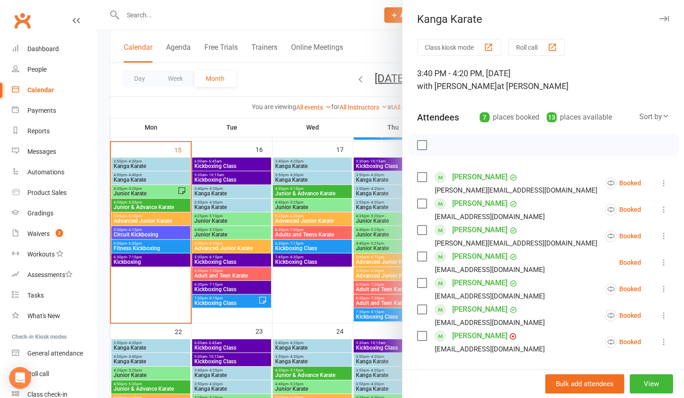
click at [295, 178] on div at bounding box center [391, 199] width 588 height 398
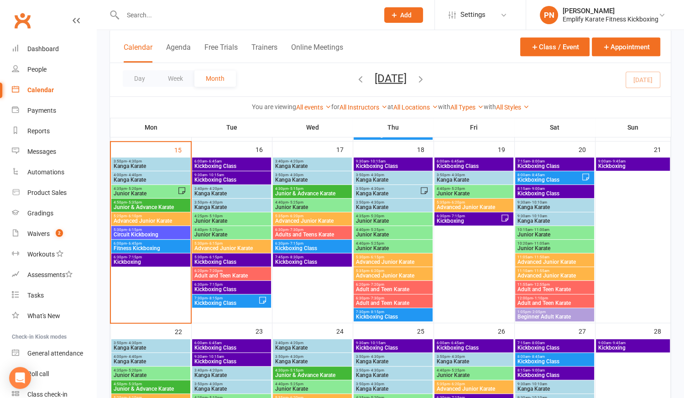
click at [295, 178] on span "Kanga Karate" at bounding box center [312, 179] width 75 height 5
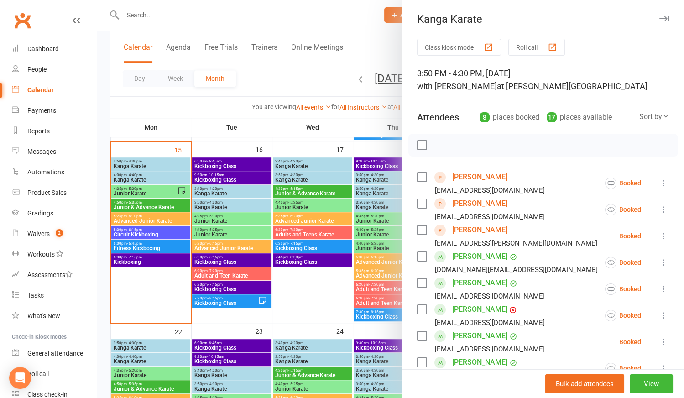
click at [309, 287] on div at bounding box center [391, 199] width 588 height 398
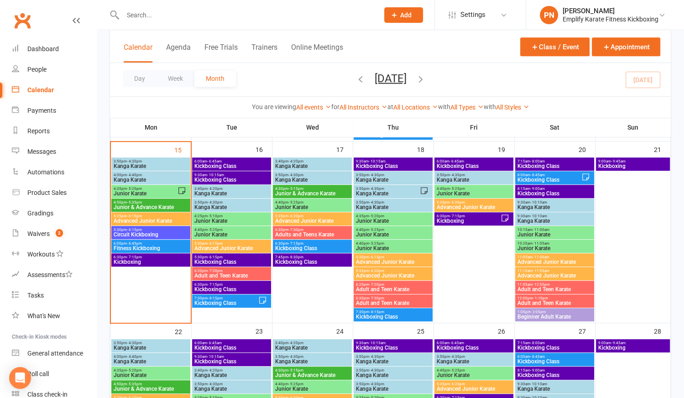
click at [315, 163] on span "Kanga Karate" at bounding box center [312, 165] width 75 height 5
